Goal: Communication & Community: Answer question/provide support

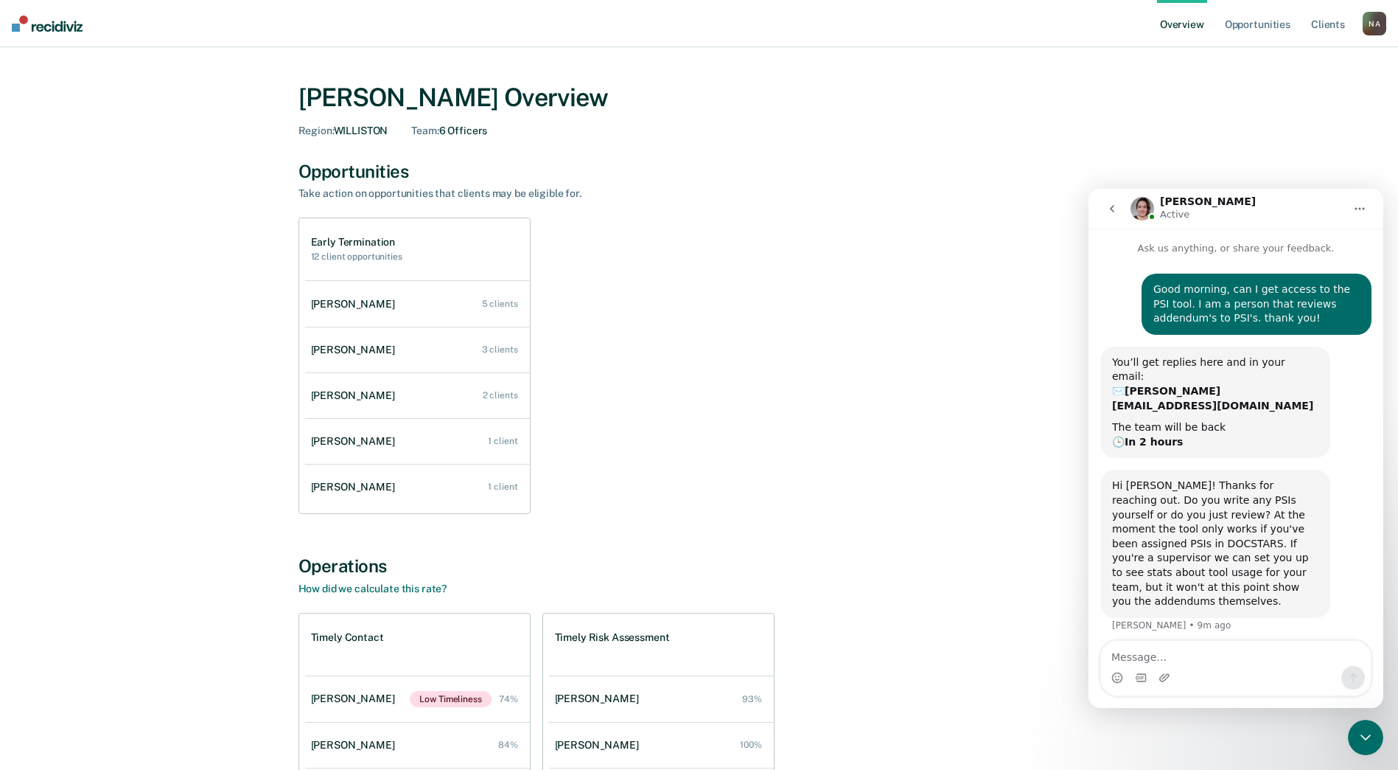
click at [1193, 655] on textarea "Message…" at bounding box center [1236, 653] width 270 height 25
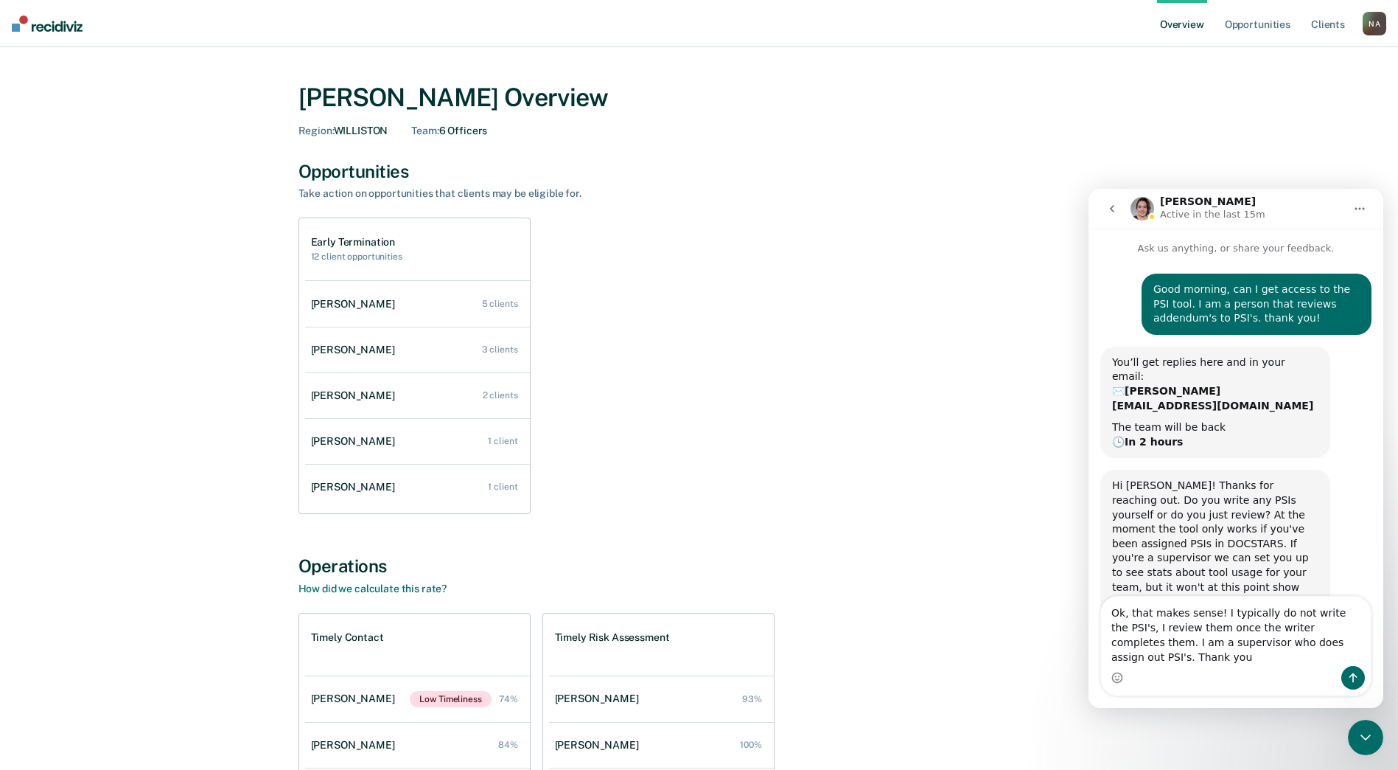
type textarea "Ok, that makes sense! I typically do not write the PSI's, I review them once th…"
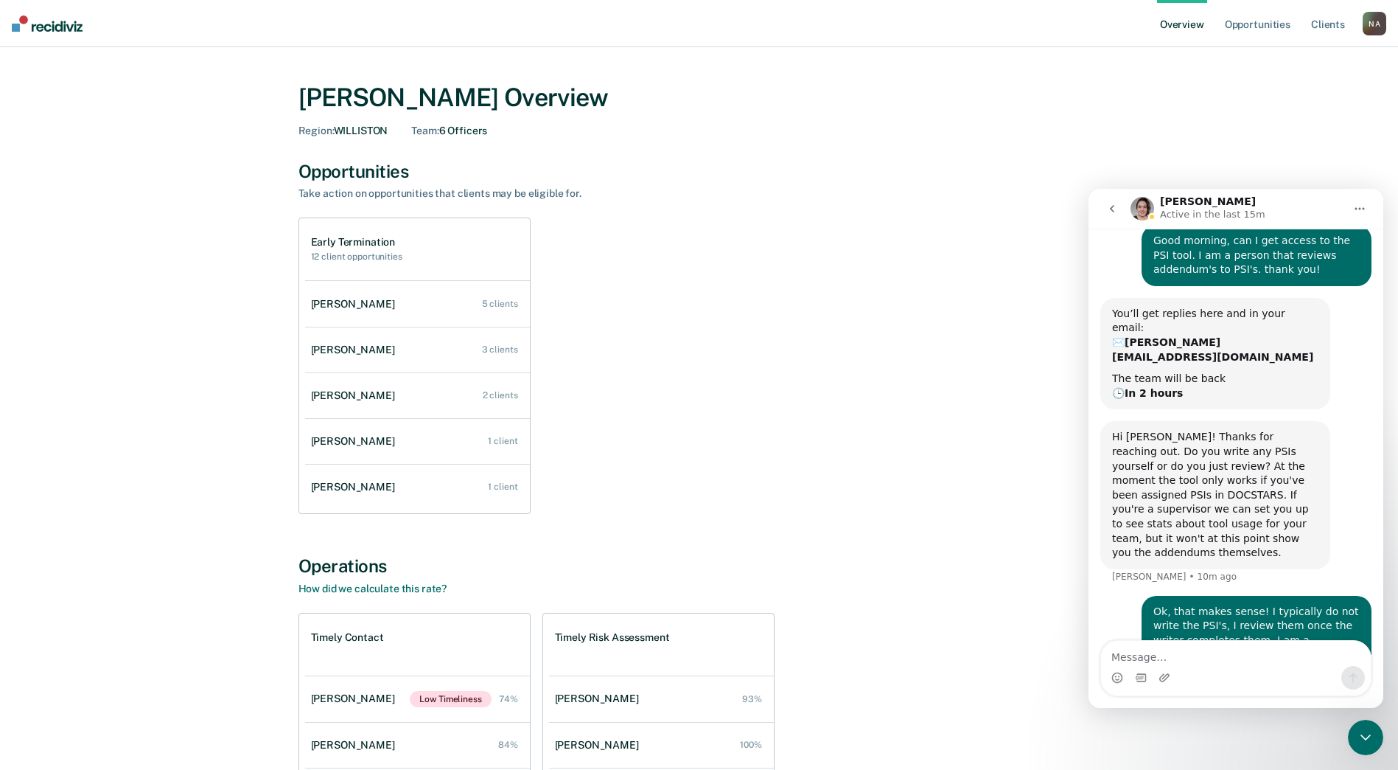
scroll to position [52, 0]
click at [1106, 202] on button "go back" at bounding box center [1112, 209] width 28 height 28
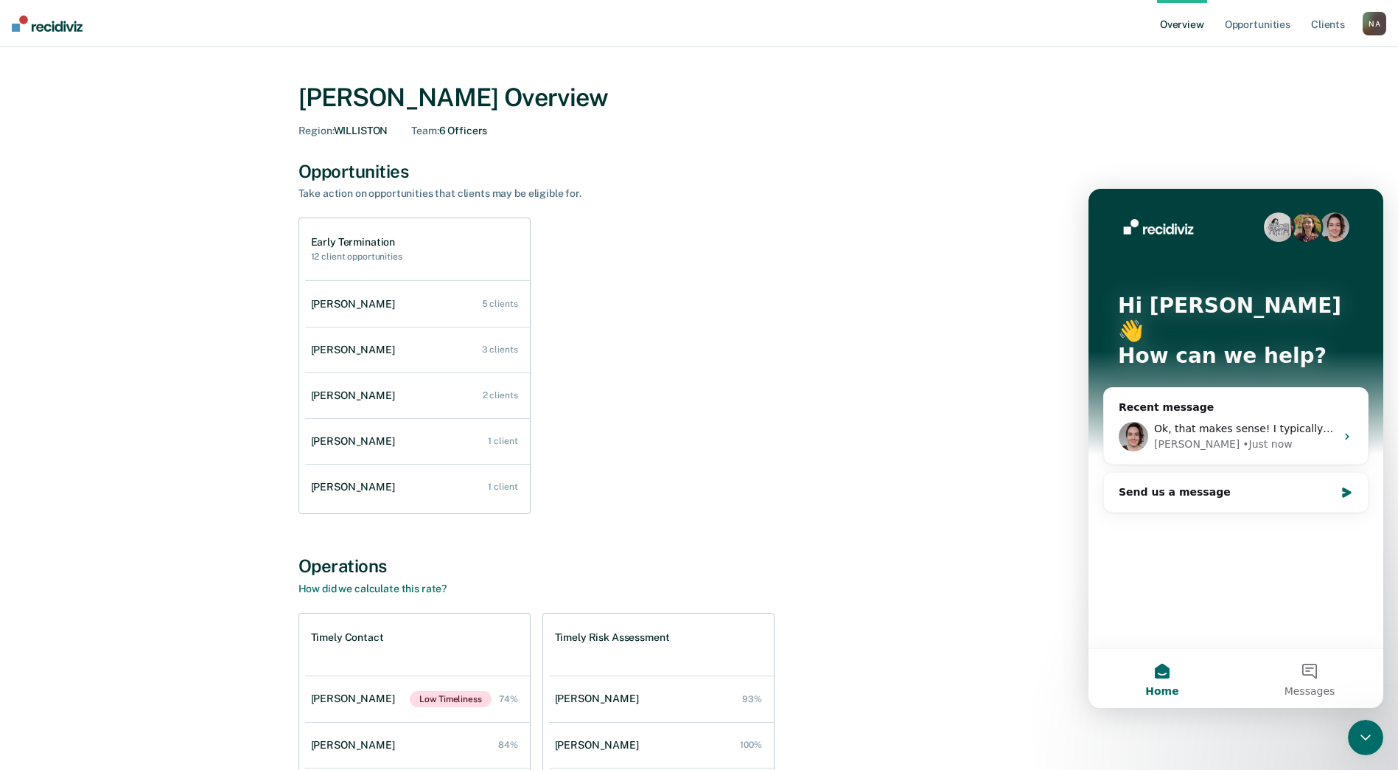
scroll to position [0, 0]
click at [964, 372] on div "Early Termination 12 client opportunities [PERSON_NAME] 5 clients [PERSON_NAME]…" at bounding box center [700, 365] width 802 height 296
drag, startPoint x: 964, startPoint y: 372, endPoint x: 877, endPoint y: 197, distance: 195.2
click at [877, 197] on div "Opportunities Take action on opportunities that clients may be eligible for." at bounding box center [700, 181] width 802 height 40
click at [1319, 672] on button "Messages" at bounding box center [1309, 678] width 147 height 59
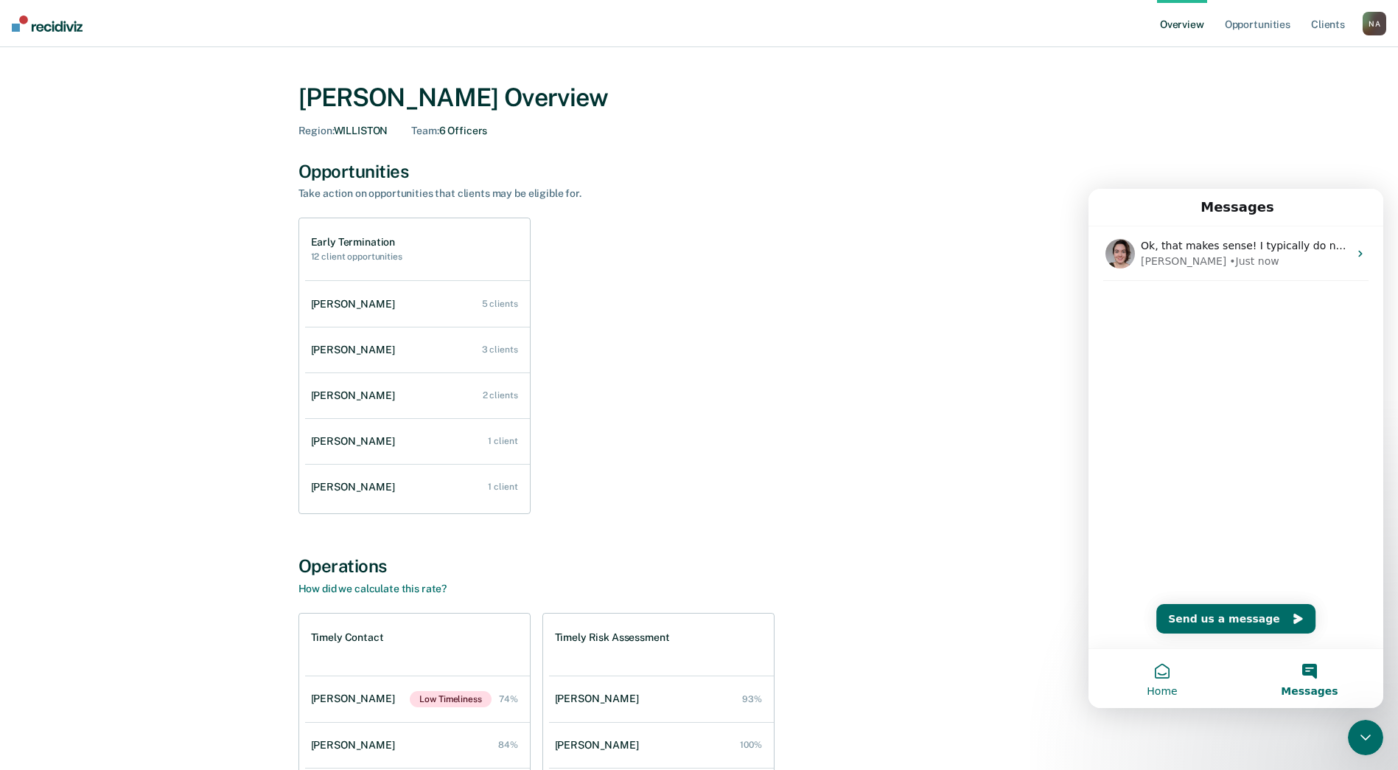
click at [1166, 686] on span "Home" at bounding box center [1162, 691] width 30 height 10
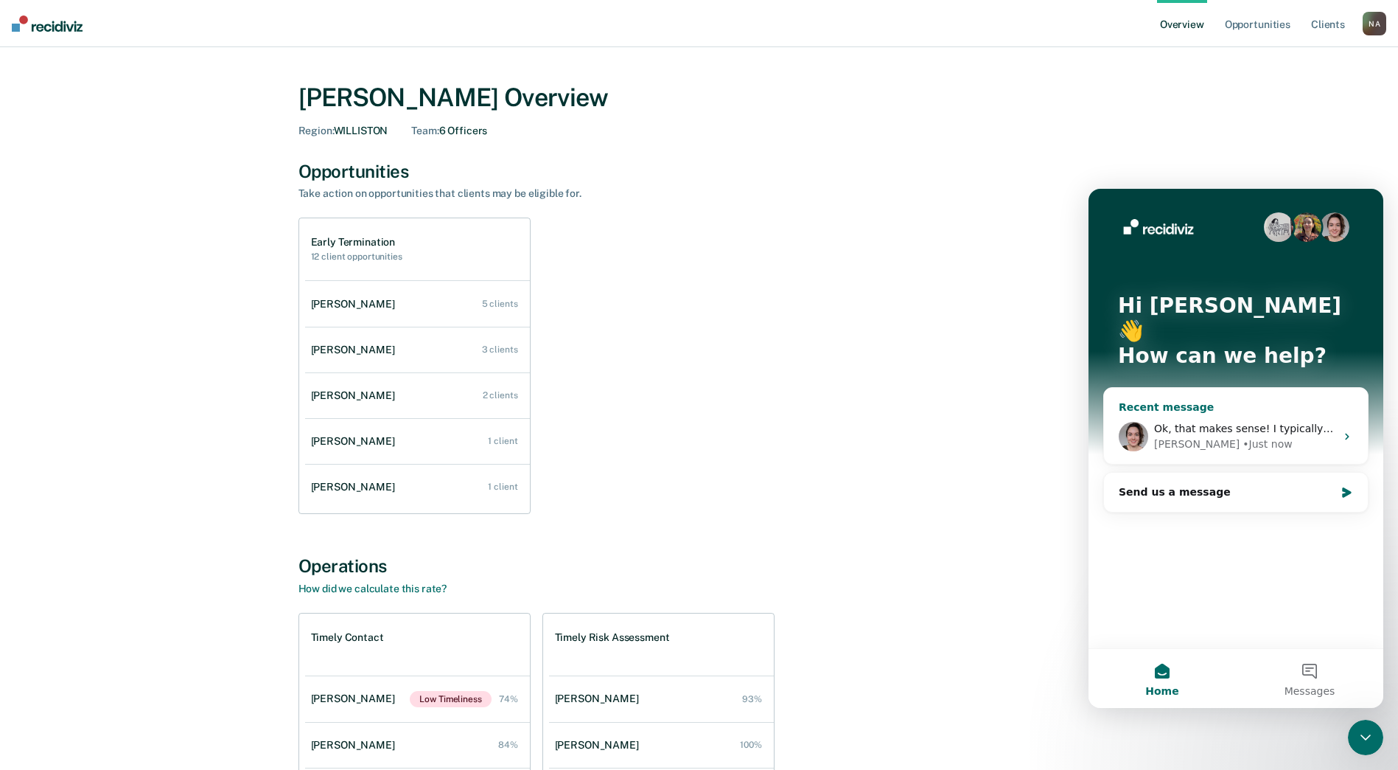
click at [1342, 431] on icon "Intercom messenger" at bounding box center [1348, 437] width 12 height 12
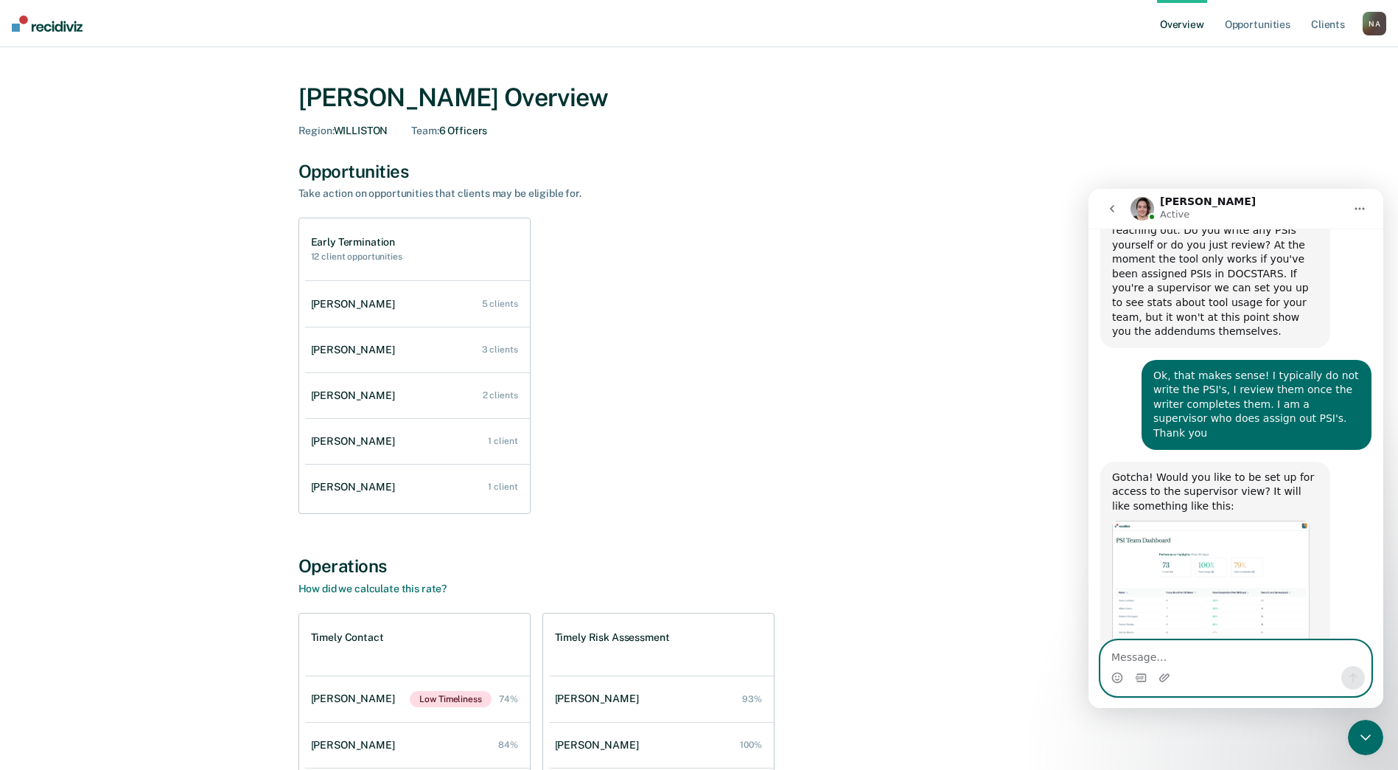
scroll to position [287, 0]
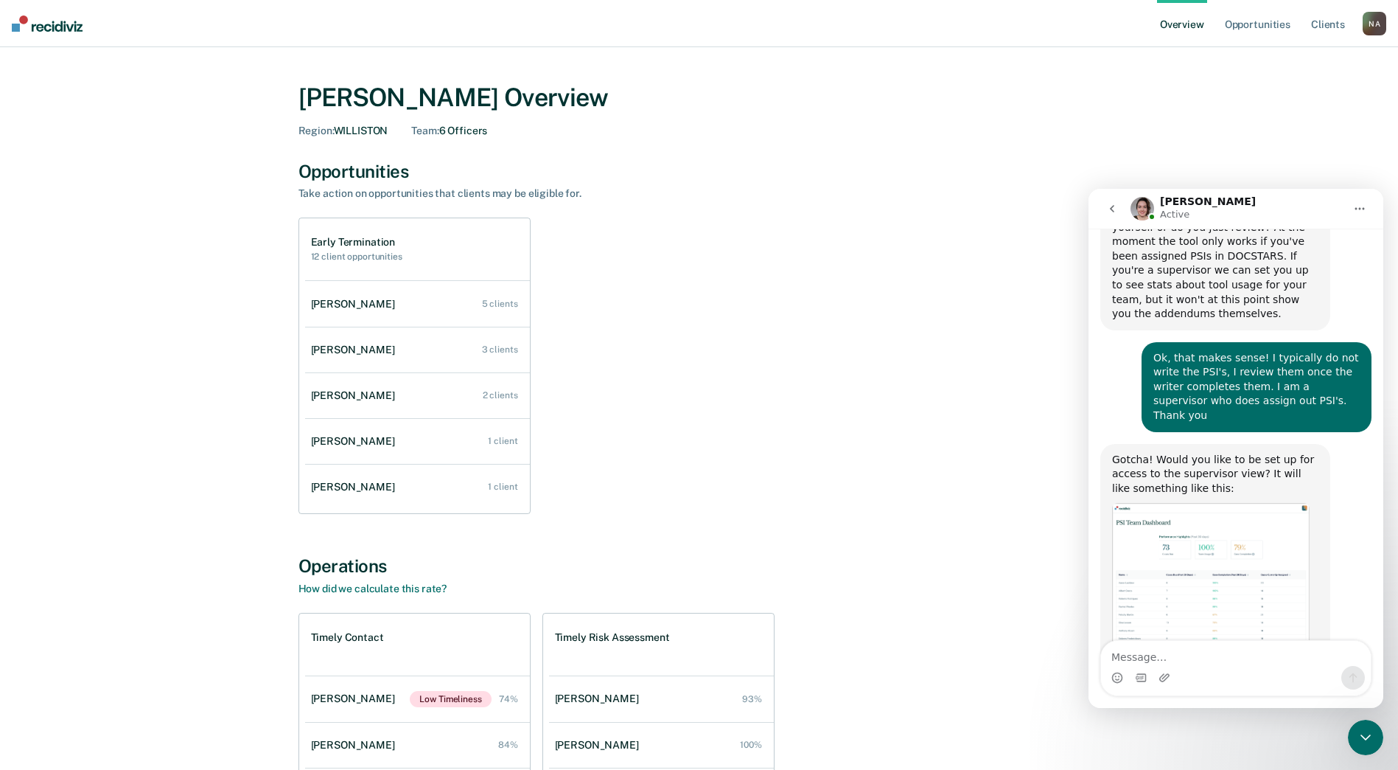
click at [1201, 503] on img "Nora says…" at bounding box center [1211, 581] width 198 height 156
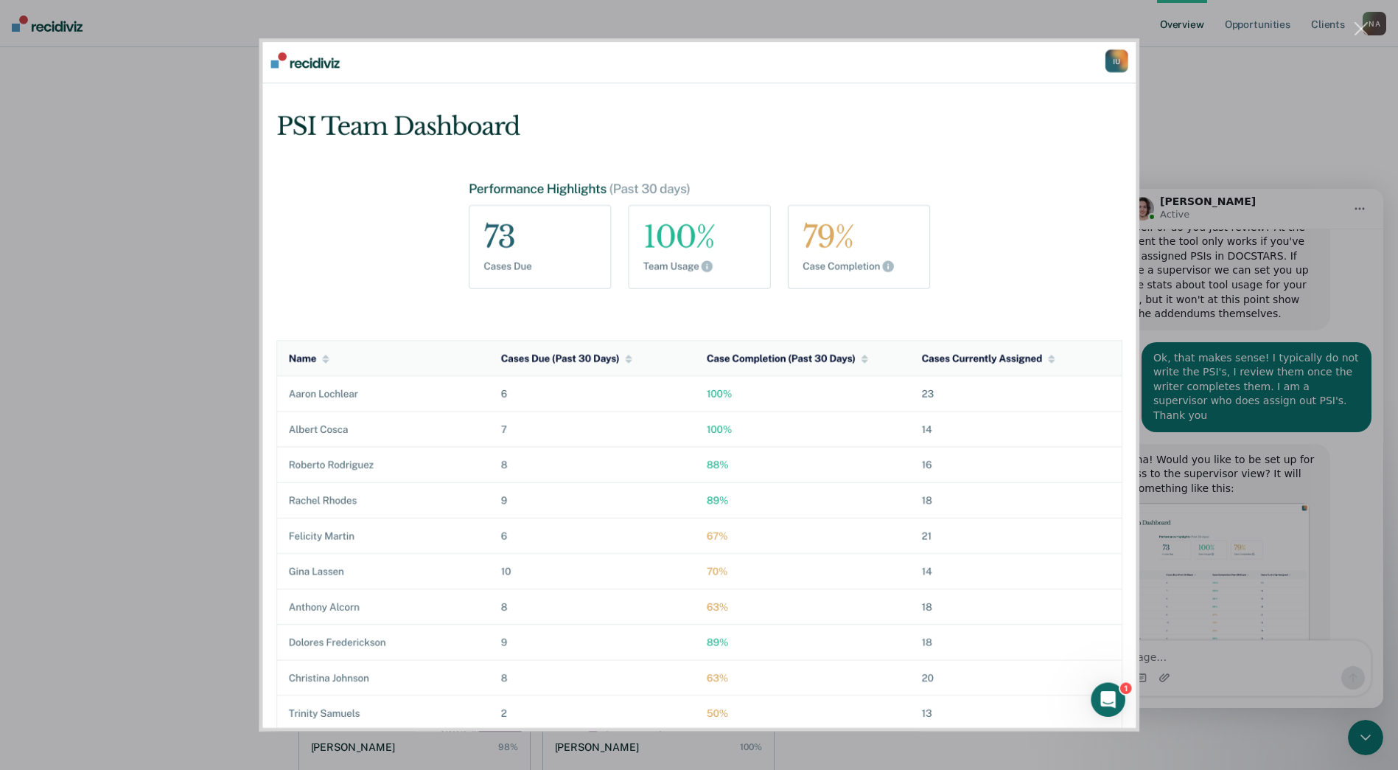
scroll to position [216, 0]
click at [1232, 669] on div "Intercom messenger" at bounding box center [699, 385] width 1398 height 770
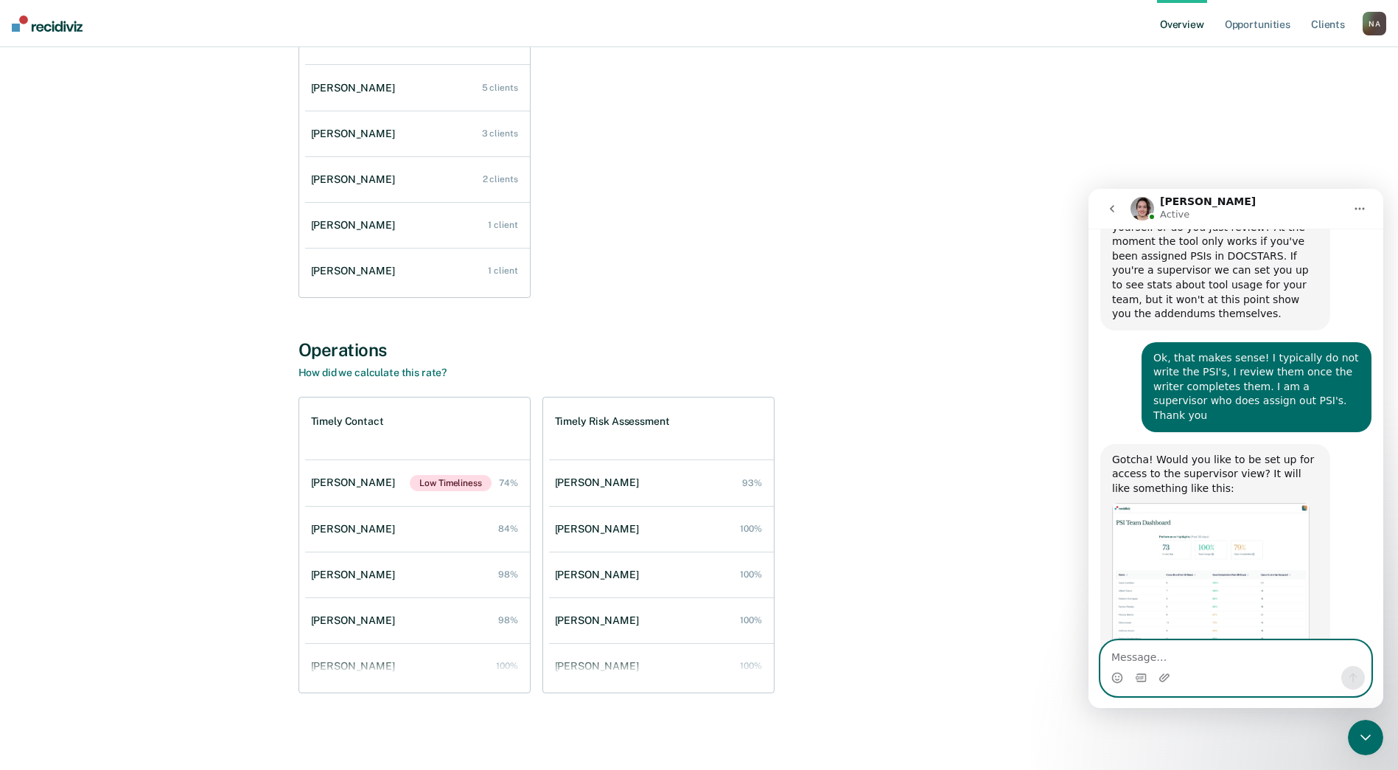
click at [1198, 661] on textarea "Message…" at bounding box center [1236, 653] width 270 height 25
type textarea "yes please!!"
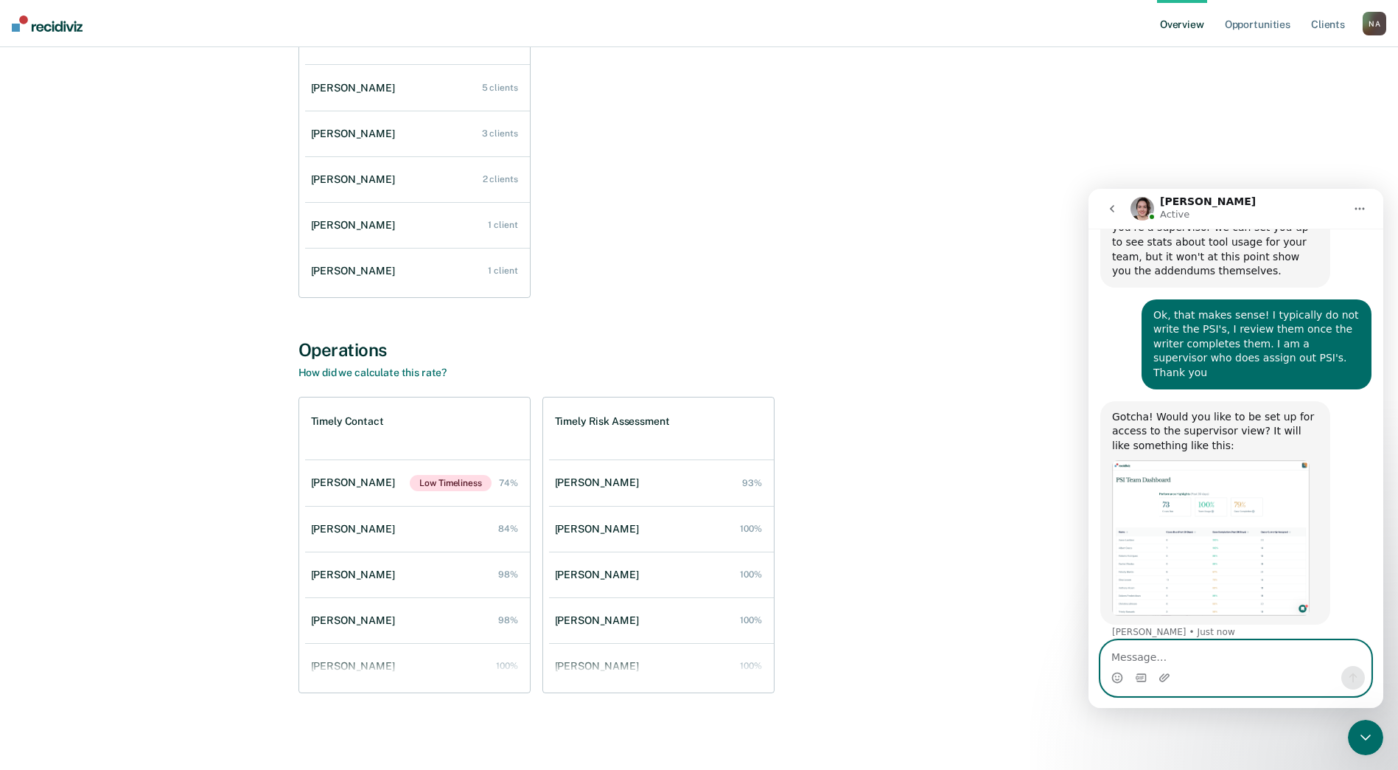
scroll to position [331, 0]
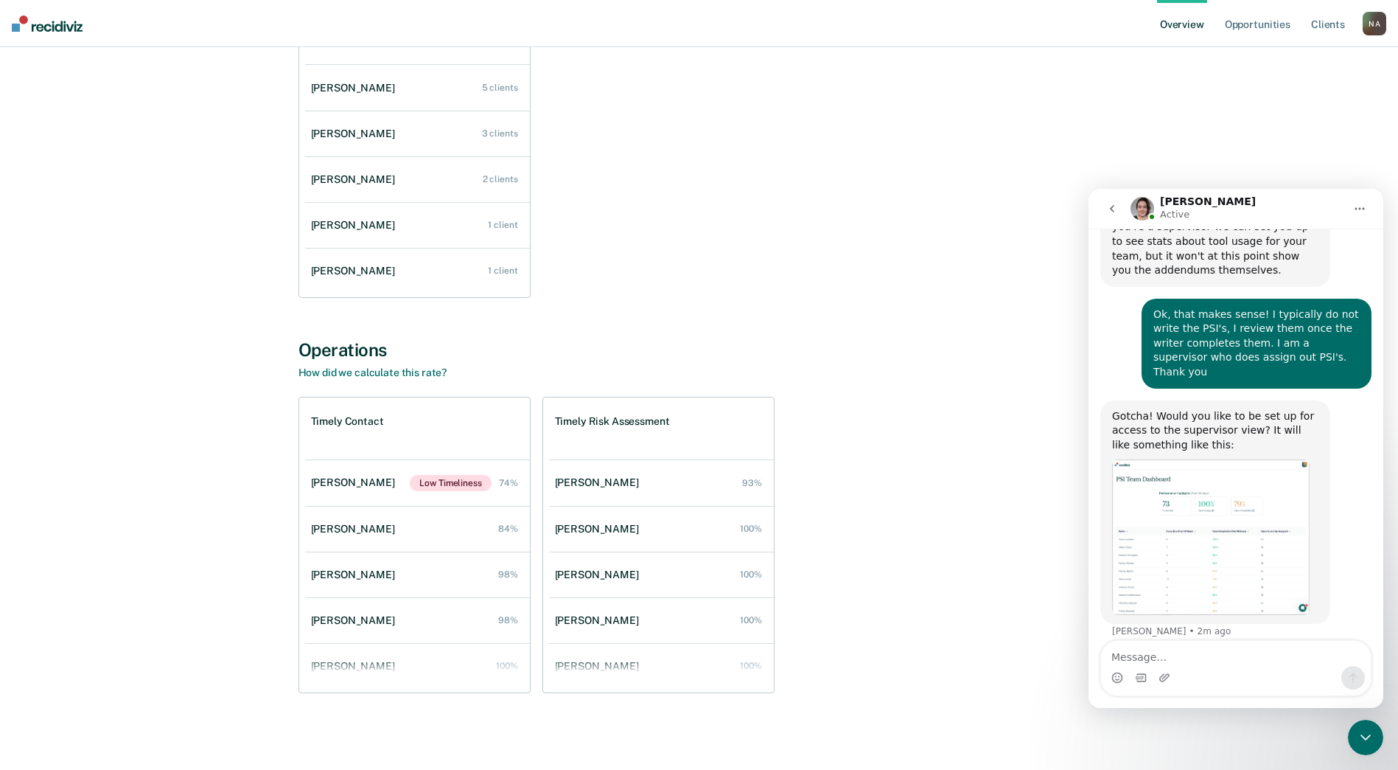
click at [733, 226] on div "Early Termination 12 client opportunities [PERSON_NAME] 5 clients [PERSON_NAME]…" at bounding box center [700, 149] width 802 height 296
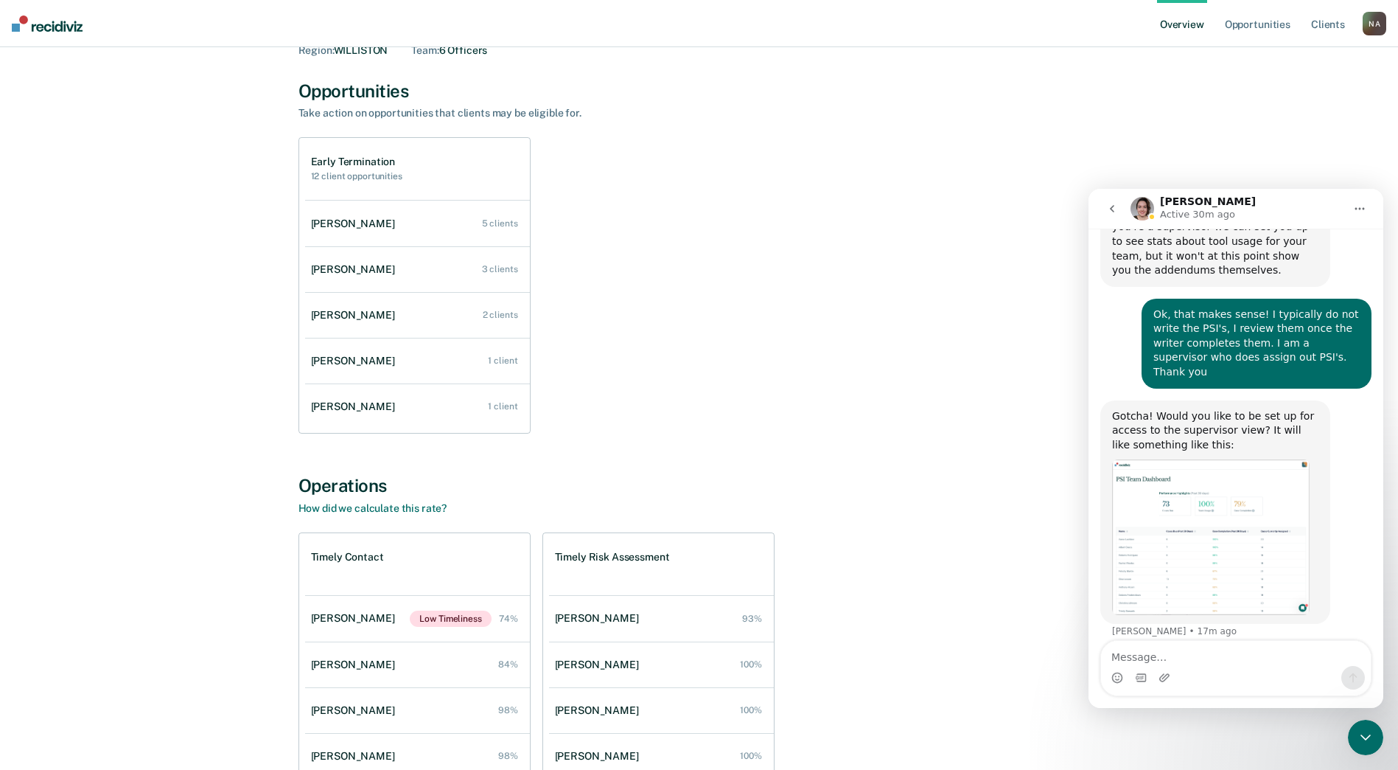
scroll to position [0, 0]
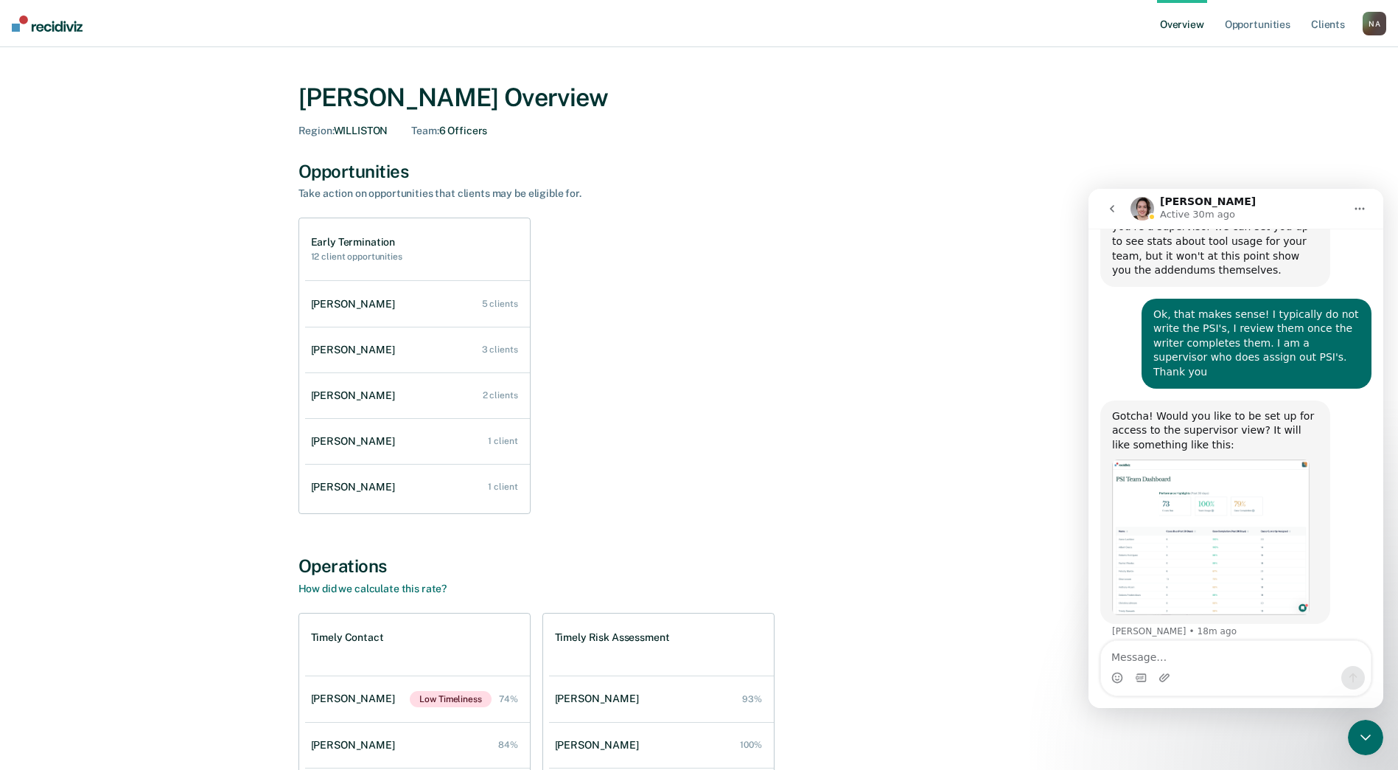
click at [1113, 206] on icon "go back" at bounding box center [1112, 208] width 4 height 7
